Goal: Task Accomplishment & Management: Manage account settings

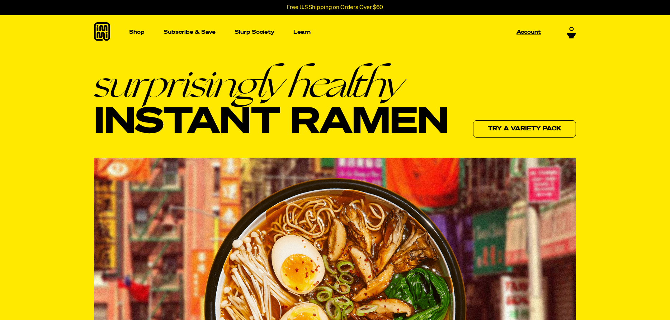
click at [529, 32] on p "Account" at bounding box center [529, 31] width 24 height 5
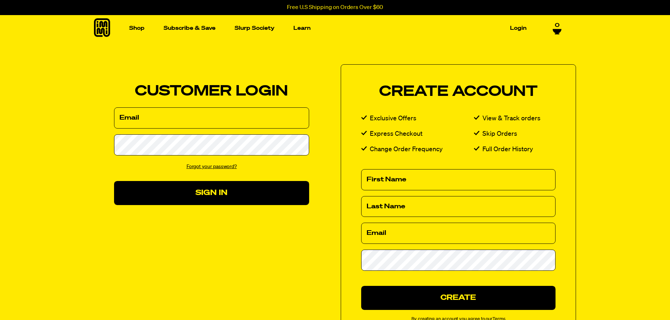
type input "seospec@yahoo.com"
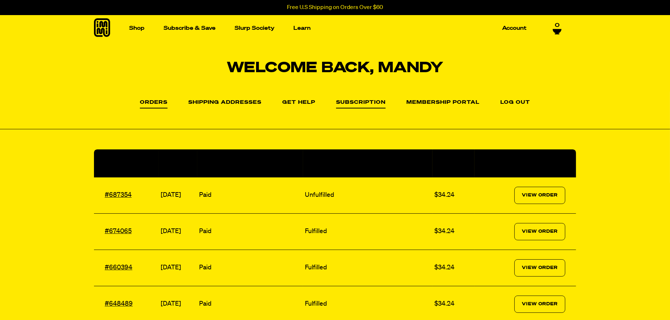
click at [369, 102] on link "Subscription" at bounding box center [361, 104] width 50 height 9
click at [349, 101] on link "Subscription" at bounding box center [361, 104] width 50 height 9
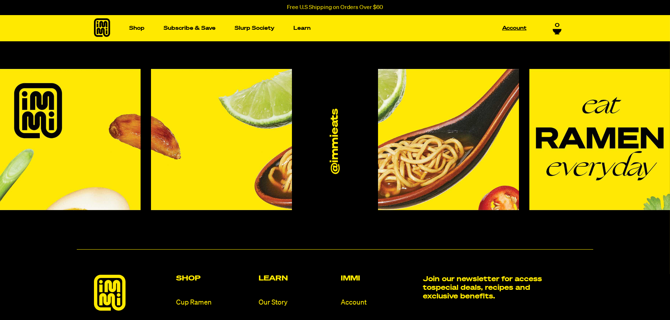
click at [520, 29] on link "Account" at bounding box center [515, 28] width 30 height 11
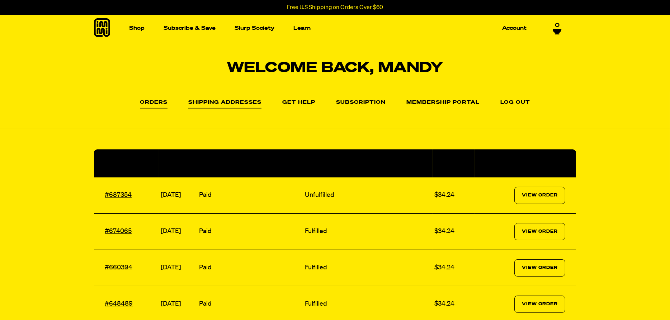
click at [221, 104] on link "Shipping Addresses" at bounding box center [224, 104] width 73 height 9
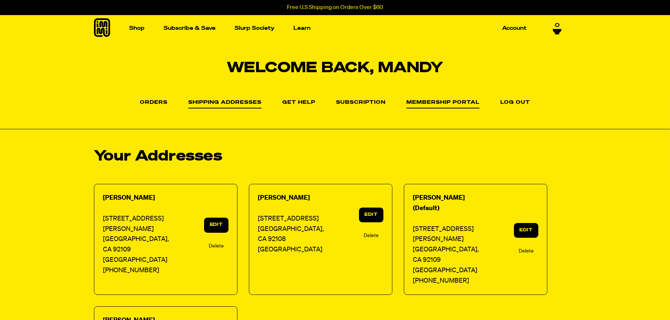
click at [452, 101] on link "Membership Portal" at bounding box center [443, 104] width 73 height 9
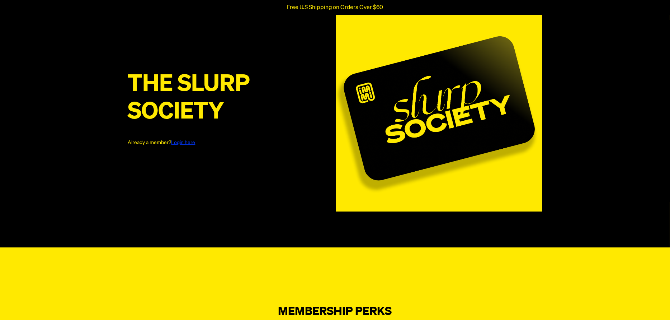
scroll to position [72, 0]
click at [183, 142] on link "Login here" at bounding box center [184, 142] width 24 height 5
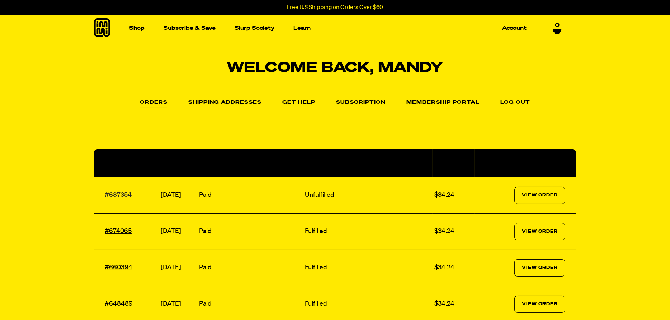
click at [119, 195] on link "#687354" at bounding box center [118, 195] width 27 height 6
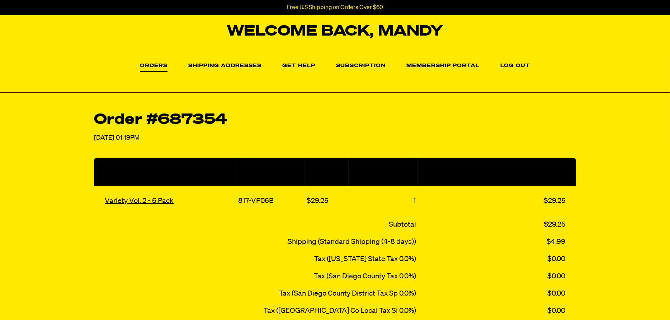
scroll to position [36, 0]
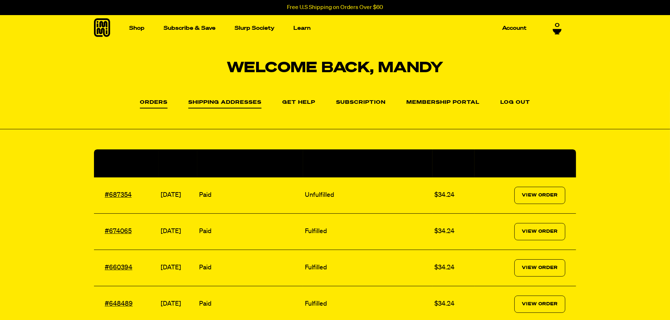
click at [226, 102] on link "Shipping Addresses" at bounding box center [224, 104] width 73 height 9
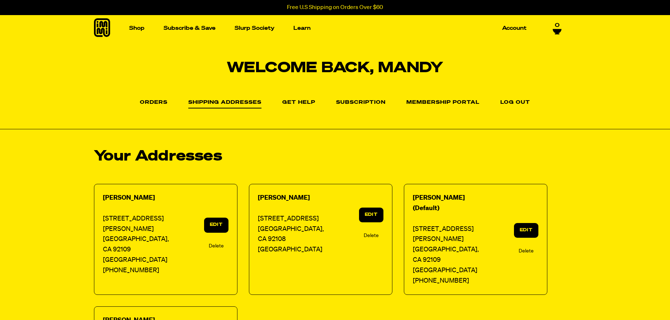
click at [368, 237] on link "Delete" at bounding box center [371, 236] width 15 height 8
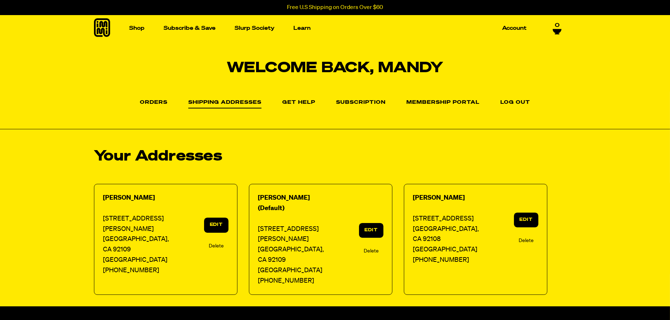
click at [528, 240] on link "Delete" at bounding box center [526, 241] width 15 height 8
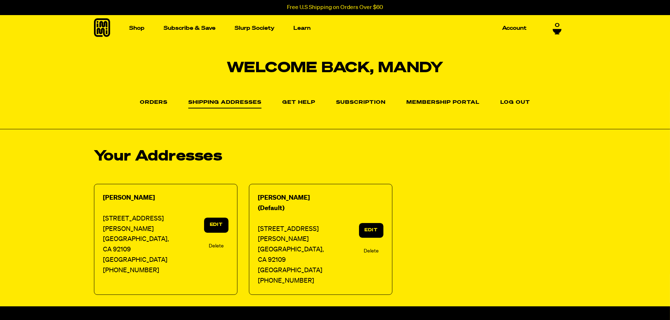
click at [370, 247] on link "Delete" at bounding box center [371, 251] width 15 height 8
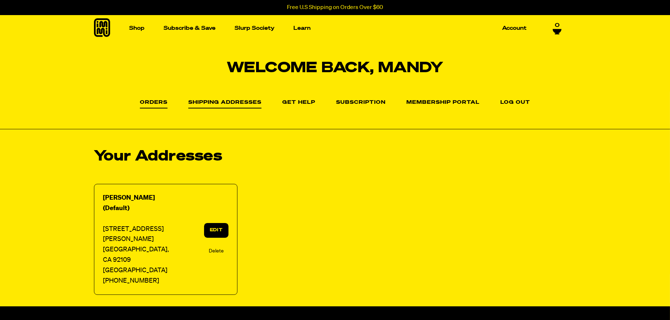
click at [159, 102] on link "Orders" at bounding box center [154, 104] width 28 height 9
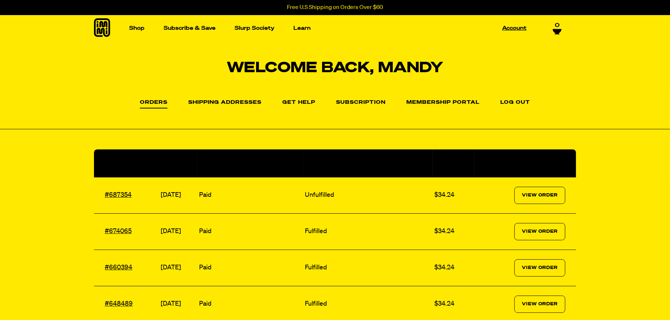
click at [519, 26] on link "Account" at bounding box center [515, 28] width 30 height 11
drag, startPoint x: 434, startPoint y: 102, endPoint x: 454, endPoint y: 112, distance: 22.0
click at [434, 102] on link "Membership Portal" at bounding box center [443, 103] width 73 height 6
